Goal: Complete application form

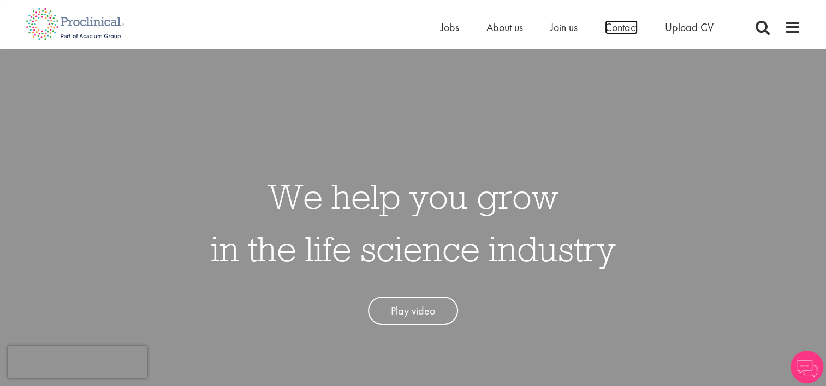
click at [622, 25] on span "Contact" at bounding box center [621, 27] width 33 height 14
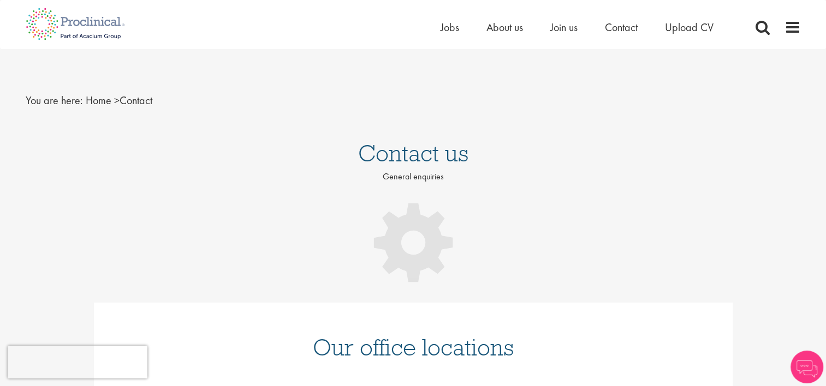
click at [276, 124] on div "You are here: Home > Contact" at bounding box center [412, 89] width 791 height 81
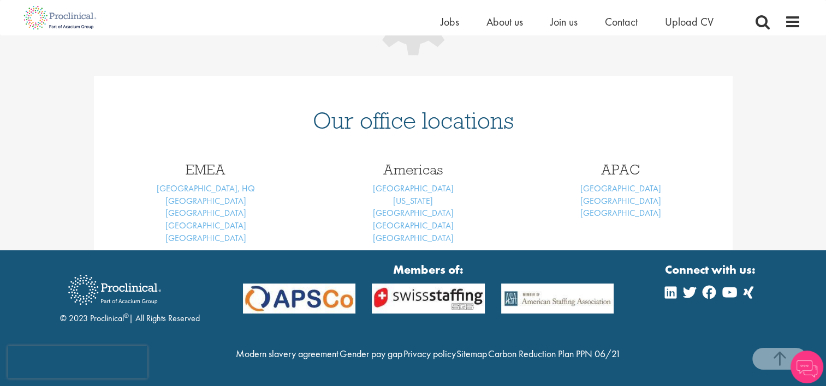
scroll to position [237, 0]
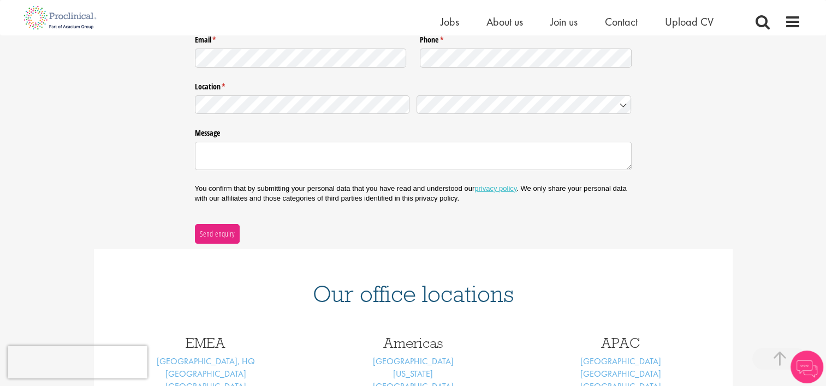
click at [669, 312] on div "Our office locations" at bounding box center [413, 287] width 639 height 76
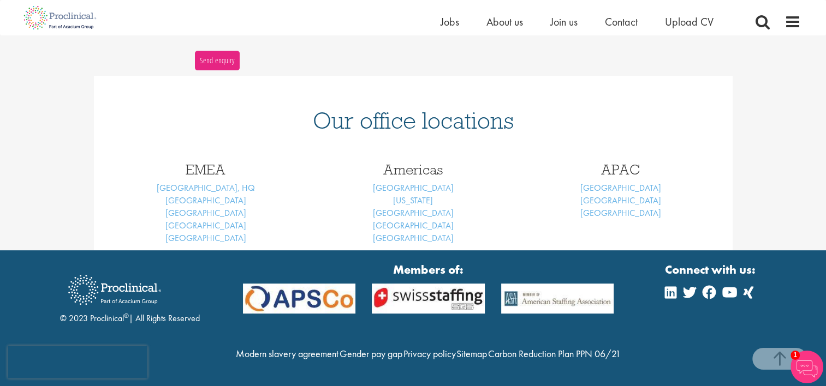
scroll to position [433, 0]
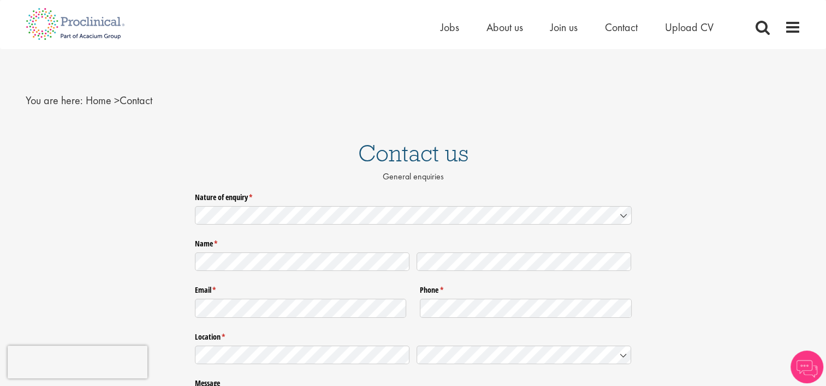
click at [288, 194] on label "Nature of enquiry * (required)" at bounding box center [413, 195] width 437 height 14
click at [59, 216] on div "Nature of enquiry * (required) Name * (required) Email * (required) Phone * (re…" at bounding box center [413, 341] width 826 height 306
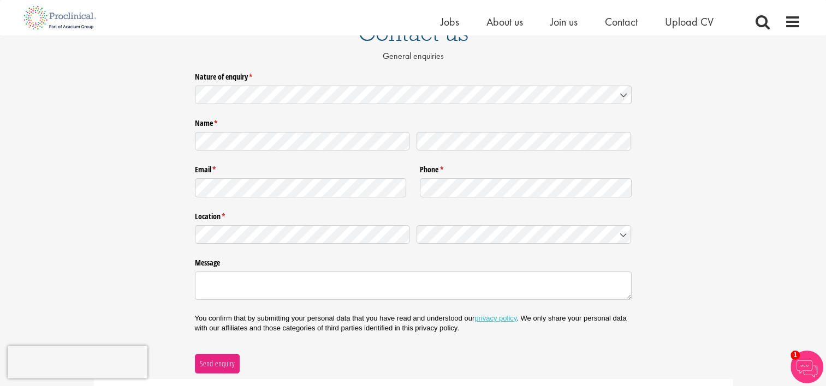
scroll to position [40, 0]
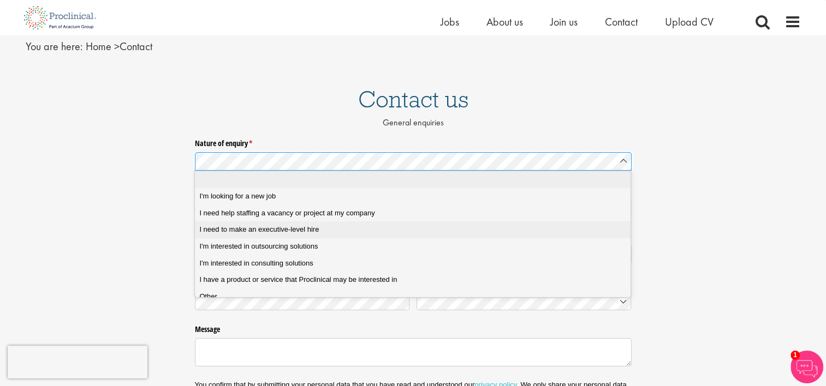
click at [264, 234] on span "I need to make an executive-level hire" at bounding box center [259, 230] width 120 height 10
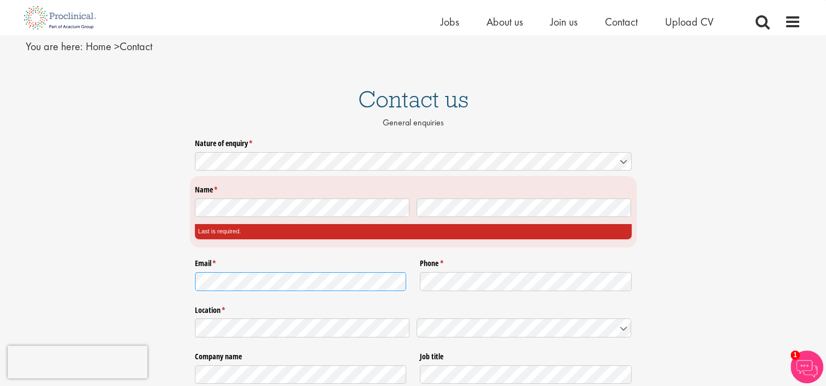
click at [202, 255] on div "Email * (required)" at bounding box center [301, 275] width 212 height 40
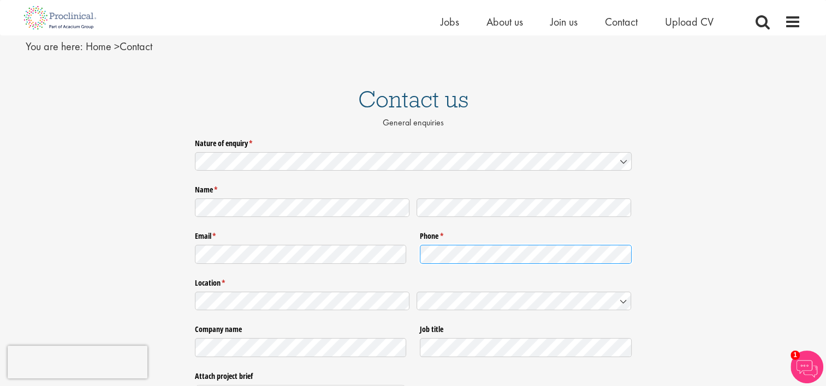
click at [378, 261] on div "Email * (required) Phone * (required)" at bounding box center [413, 247] width 437 height 46
click at [167, 306] on div "Nature of enquiry * (required) Name * (required) Email * (required) Phone * (re…" at bounding box center [413, 342] width 826 height 416
click at [377, 295] on div at bounding box center [413, 302] width 437 height 26
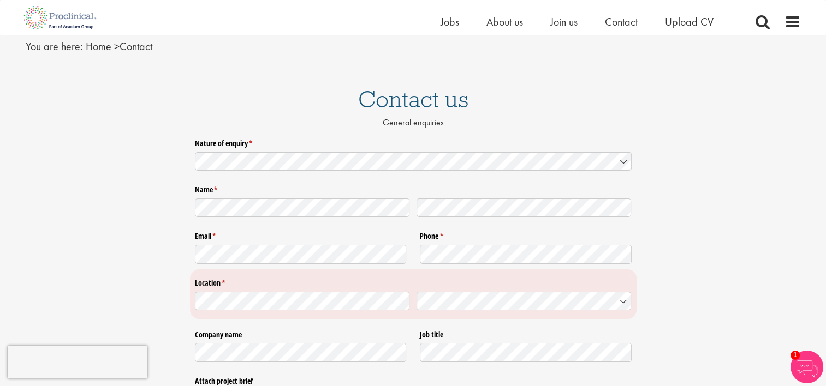
click at [55, 244] on div "Nature of enquiry * (required) Name * (required) Email * (required) Phone * (re…" at bounding box center [413, 344] width 826 height 421
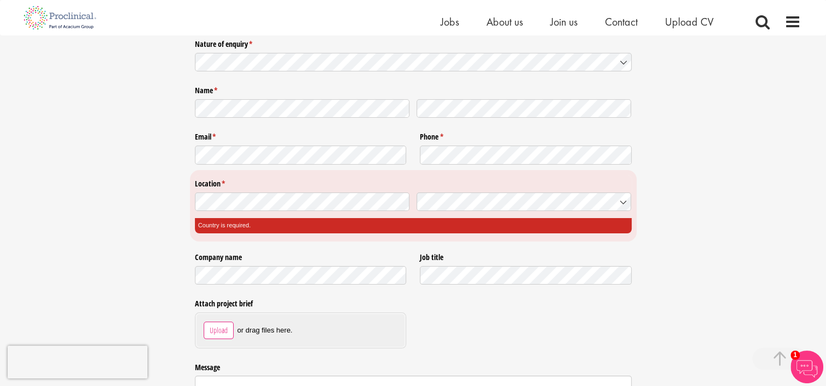
scroll to position [215, 0]
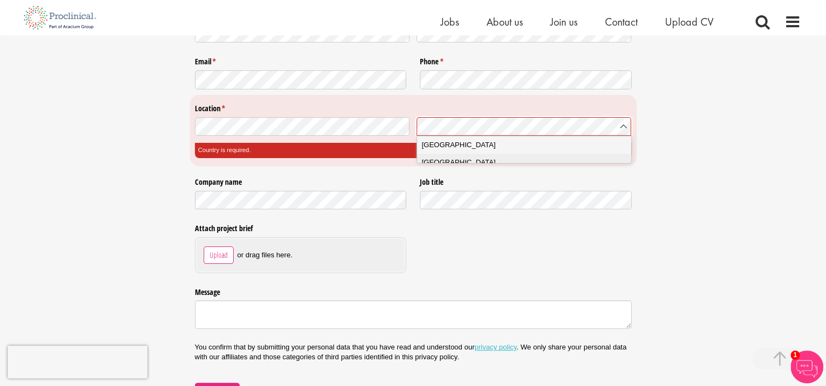
click at [443, 163] on span "Singapore" at bounding box center [458, 162] width 74 height 11
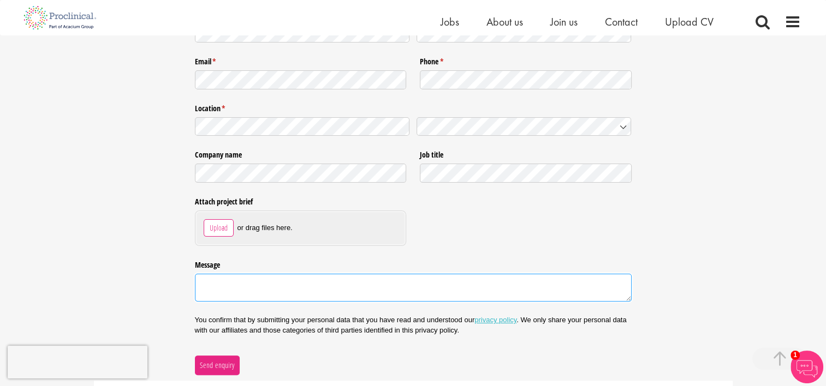
click at [243, 286] on textarea "Message" at bounding box center [413, 288] width 437 height 28
type textarea "we would like to"
